Goal: Find specific page/section: Find specific page/section

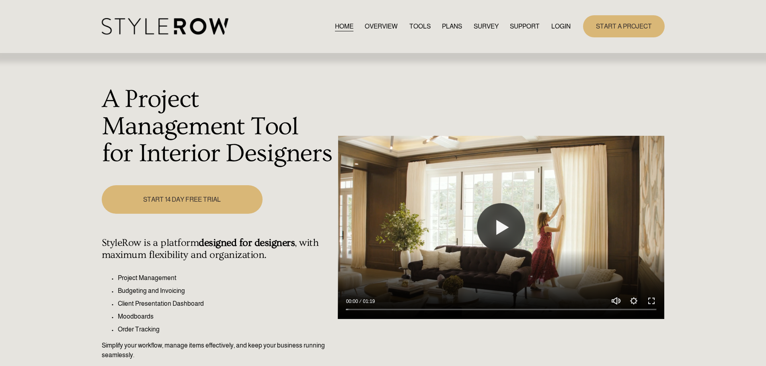
click at [555, 27] on link "LOGIN" at bounding box center [560, 26] width 19 height 11
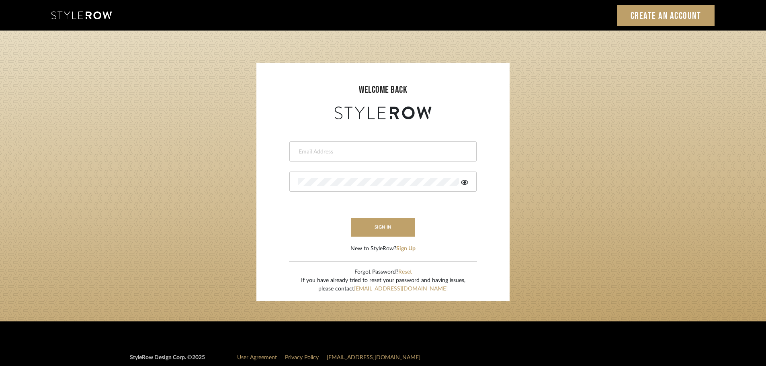
click at [302, 152] on input "email" at bounding box center [382, 152] width 168 height 8
type input "[DOMAIN_NAME][EMAIL_ADDRESS][DOMAIN_NAME]"
click at [372, 228] on button "sign in" at bounding box center [383, 227] width 64 height 19
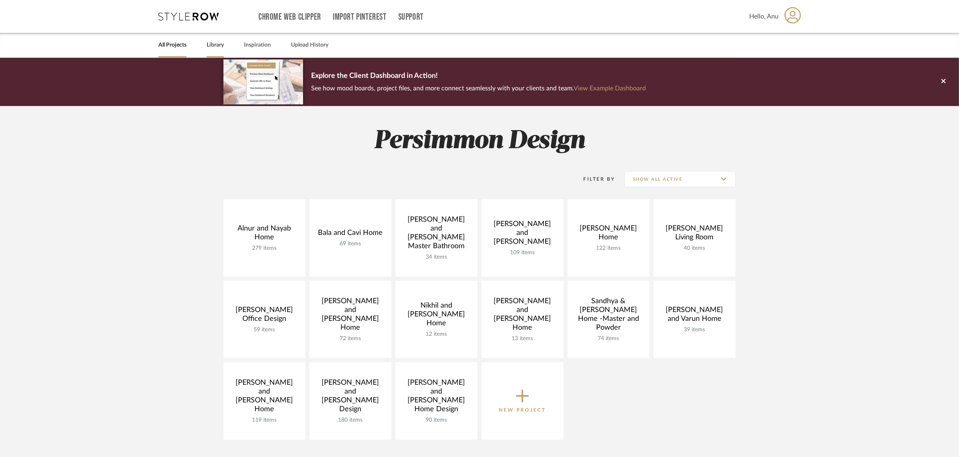
click at [215, 46] on link "Library" at bounding box center [215, 45] width 17 height 11
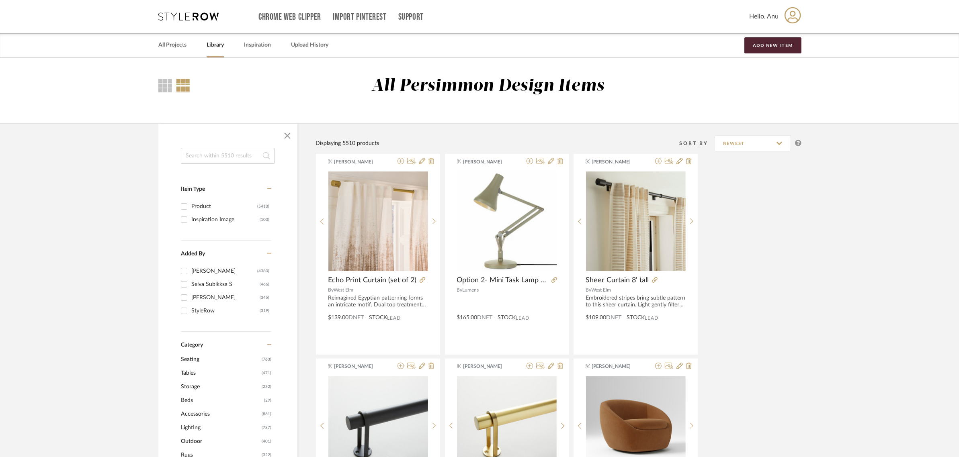
click at [192, 154] on input at bounding box center [228, 156] width 94 height 16
type input "partition"
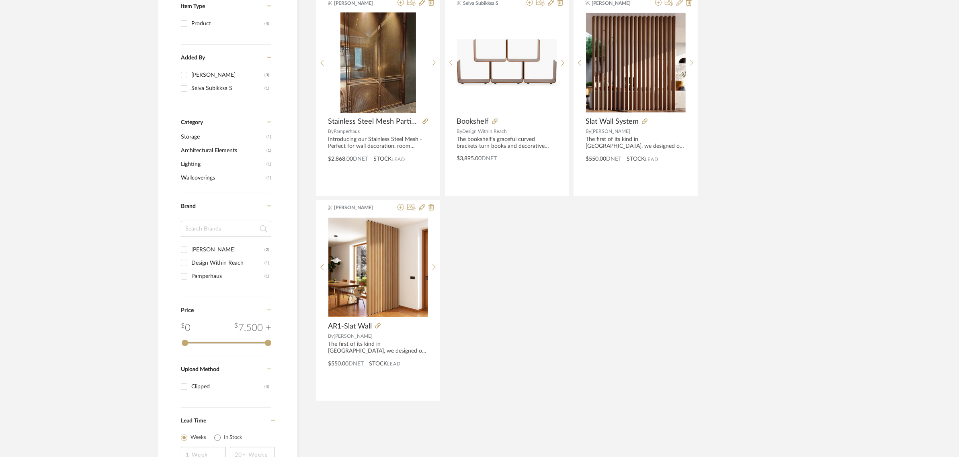
scroll to position [45, 0]
